Goal: Task Accomplishment & Management: Complete application form

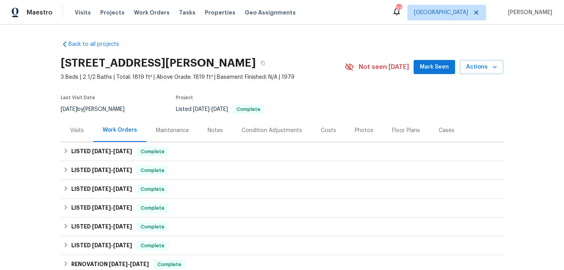
click at [93, 126] on div "Work Orders" at bounding box center [119, 130] width 53 height 23
click at [80, 131] on div "Visits" at bounding box center [77, 131] width 14 height 8
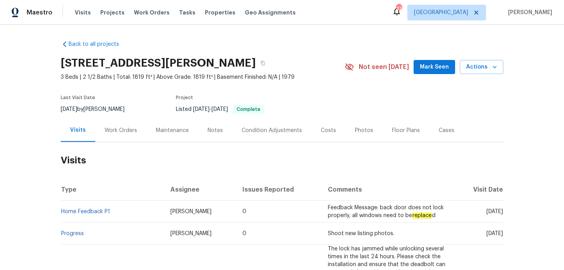
click at [139, 128] on div "Work Orders" at bounding box center [120, 130] width 51 height 23
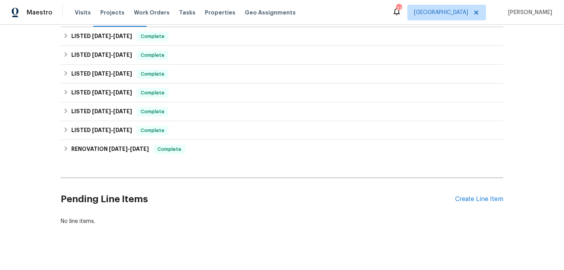
scroll to position [39, 0]
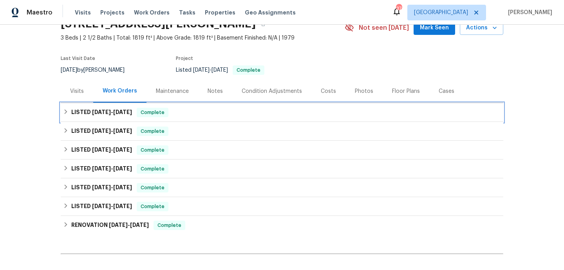
click at [187, 112] on div "LISTED [DATE] - [DATE] Complete" at bounding box center [282, 112] width 438 height 9
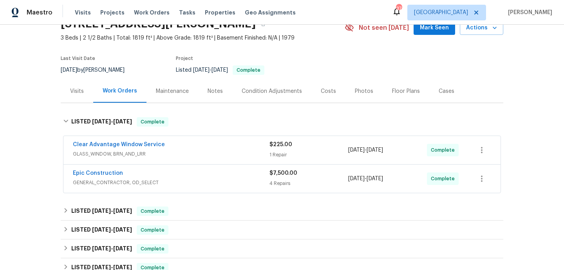
click at [201, 152] on span "GLASS_WINDOW, BRN_AND_LRR" at bounding box center [171, 154] width 197 height 8
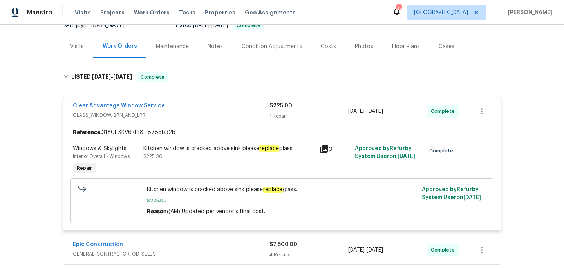
scroll to position [178, 0]
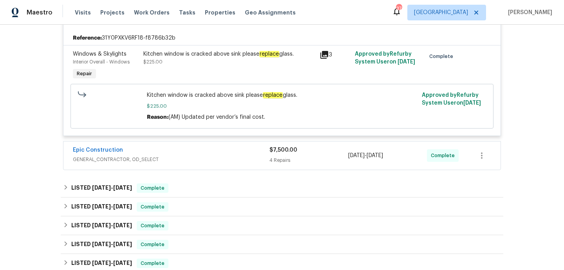
click at [204, 159] on span "GENERAL_CONTRACTOR, OD_SELECT" at bounding box center [171, 160] width 197 height 8
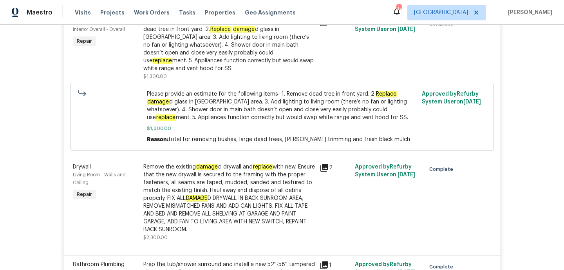
scroll to position [432, 0]
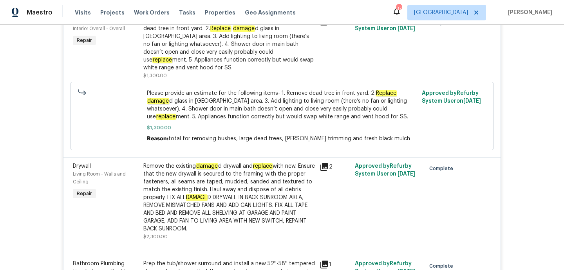
click at [213, 189] on div "Remove the existing damage d drywall and replace with new. Ensure that the new …" at bounding box center [229, 197] width 172 height 71
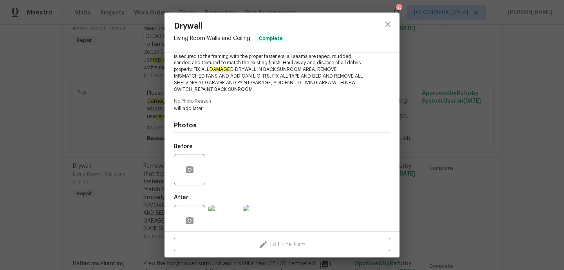
scroll to position [110, 0]
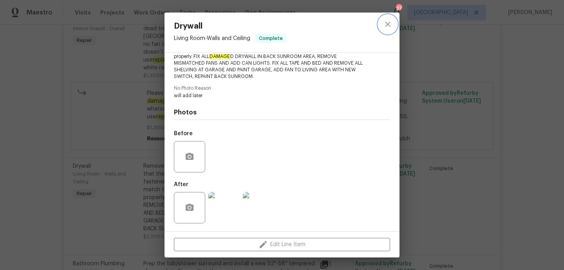
click at [390, 24] on icon "close" at bounding box center [387, 24] width 9 height 9
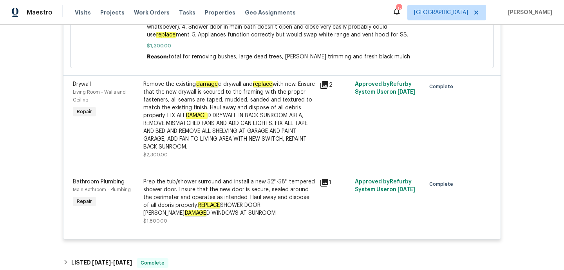
scroll to position [548, 0]
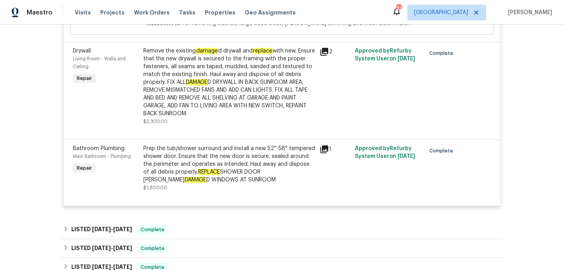
click at [257, 174] on div "Prep the tub/shower surround and install a new 52''-58'' tempered shower door. …" at bounding box center [229, 164] width 172 height 39
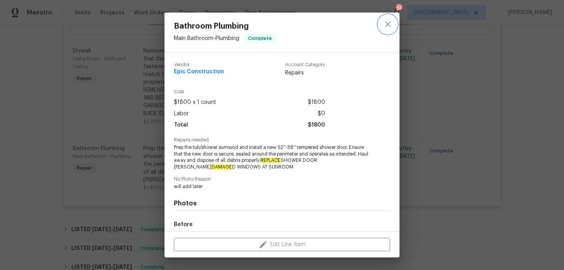
click at [385, 22] on icon "close" at bounding box center [387, 24] width 5 height 5
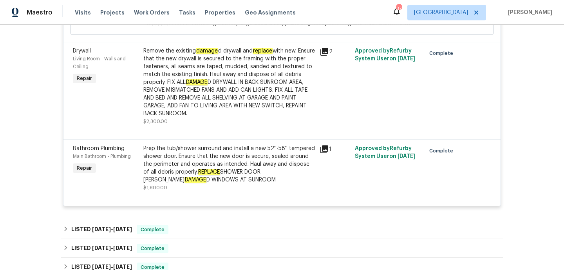
scroll to position [591, 0]
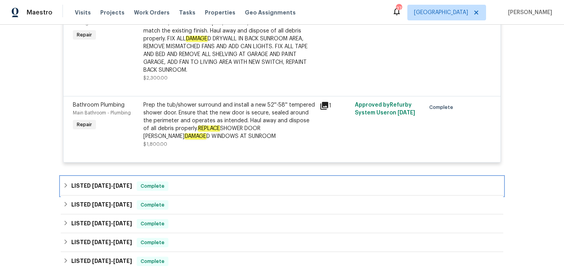
click at [259, 183] on div "LISTED [DATE] - [DATE] Complete" at bounding box center [282, 185] width 438 height 9
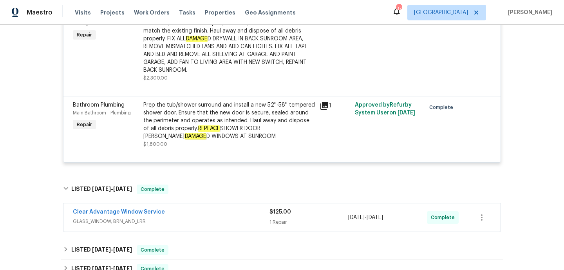
click at [254, 213] on div "Clear Advantage Window Service" at bounding box center [171, 212] width 197 height 9
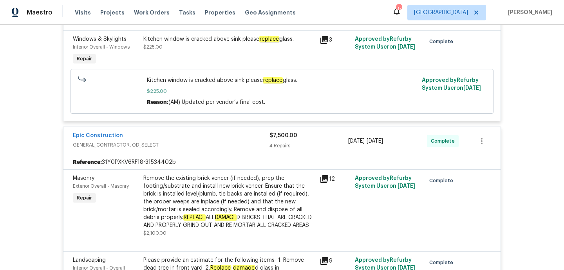
scroll to position [0, 0]
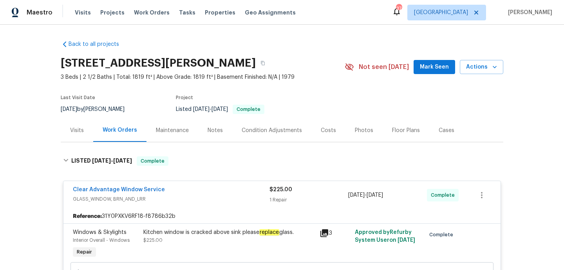
click at [67, 135] on div "Visits" at bounding box center [77, 130] width 33 height 23
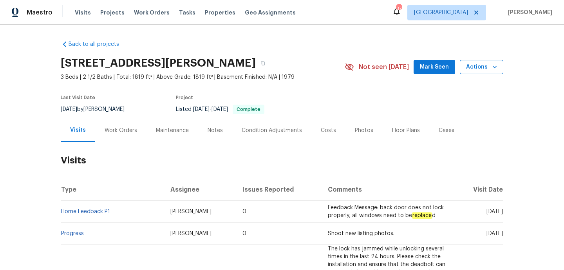
click at [477, 68] on span "Actions" at bounding box center [481, 67] width 31 height 10
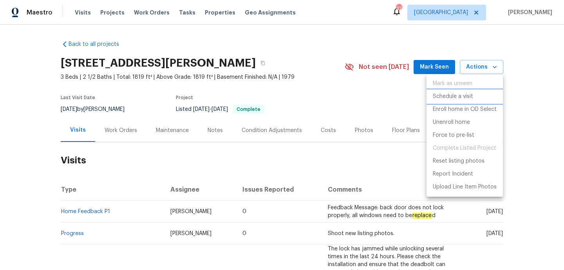
click at [461, 100] on p "Schedule a visit" at bounding box center [453, 96] width 40 height 8
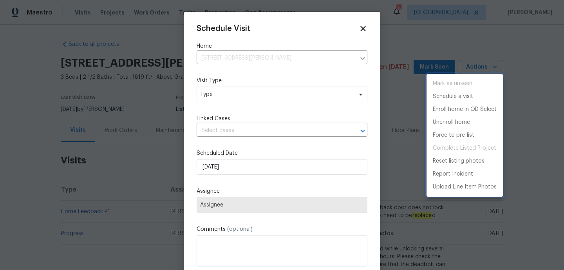
click at [229, 166] on div at bounding box center [282, 135] width 564 height 270
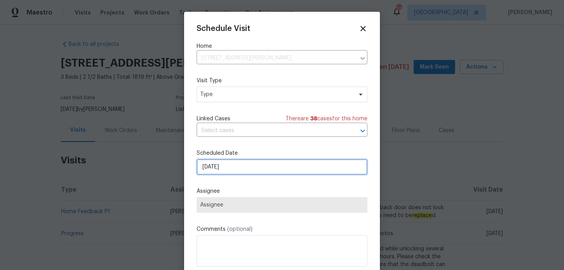
click at [226, 171] on input "[DATE]" at bounding box center [282, 167] width 171 height 16
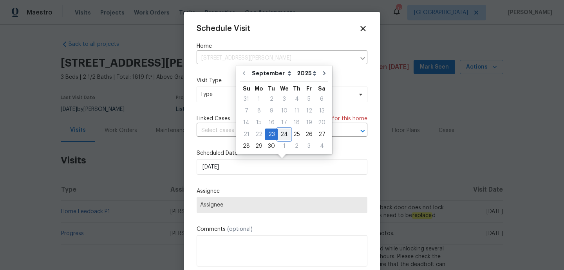
click at [282, 136] on div "24" at bounding box center [284, 134] width 13 height 11
type input "[DATE]"
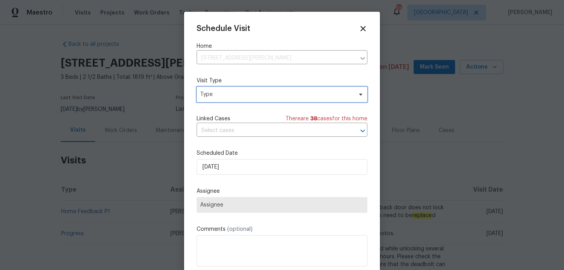
click at [218, 100] on span "Type" at bounding box center [282, 95] width 171 height 16
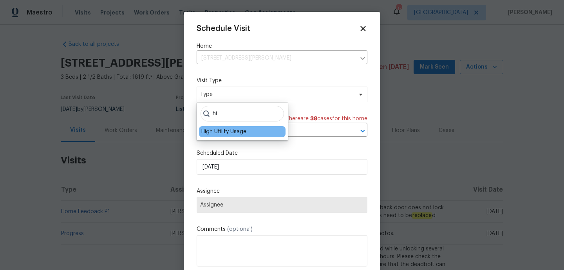
type input "hi"
click at [215, 131] on div "High Utility Usage" at bounding box center [223, 132] width 45 height 8
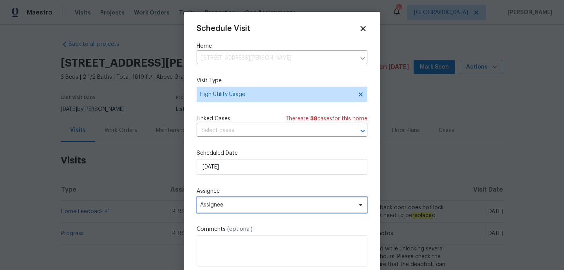
click at [222, 206] on span "Assignee" at bounding box center [277, 205] width 154 height 6
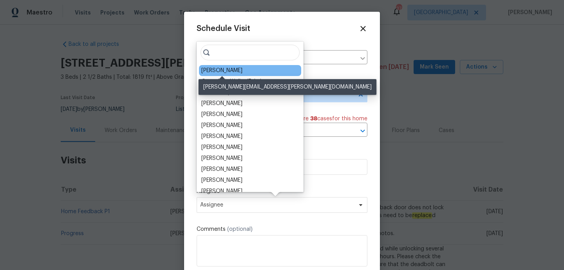
click at [228, 72] on div "[PERSON_NAME]" at bounding box center [221, 71] width 41 height 8
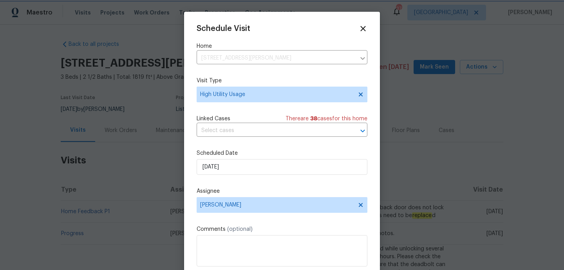
scroll to position [14, 0]
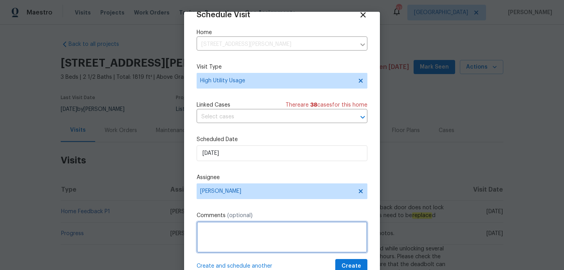
click at [231, 246] on textarea at bounding box center [282, 236] width 171 height 31
paste textarea "Hi team, we received a high-usage electric alert from a utility company for thi…"
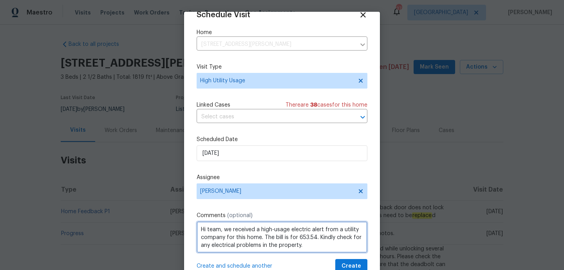
scroll to position [1, 0]
type textarea "Hi team, we received a high-usage electric alert from a utility company for thi…"
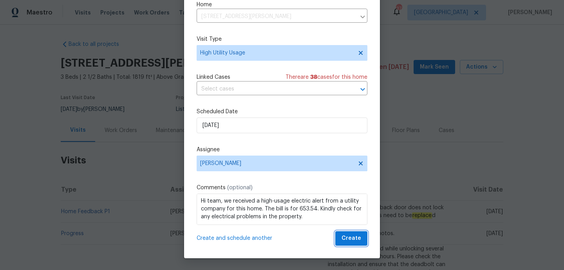
click at [348, 239] on span "Create" at bounding box center [352, 238] width 20 height 10
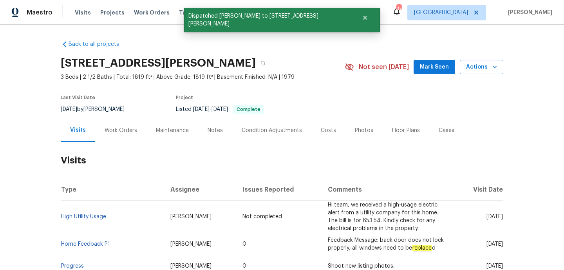
scroll to position [0, 0]
click at [344, 266] on td "Shoot new listing photos." at bounding box center [388, 266] width 133 height 22
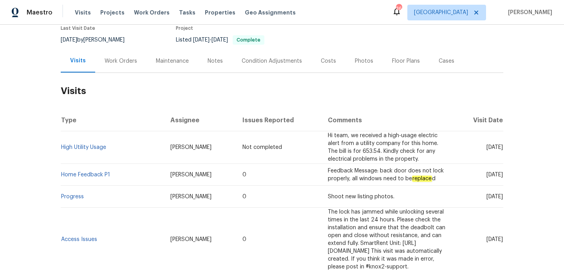
scroll to position [70, 0]
click at [100, 144] on link "High Utility Usage" at bounding box center [83, 146] width 45 height 5
